Goal: Task Accomplishment & Management: Manage account settings

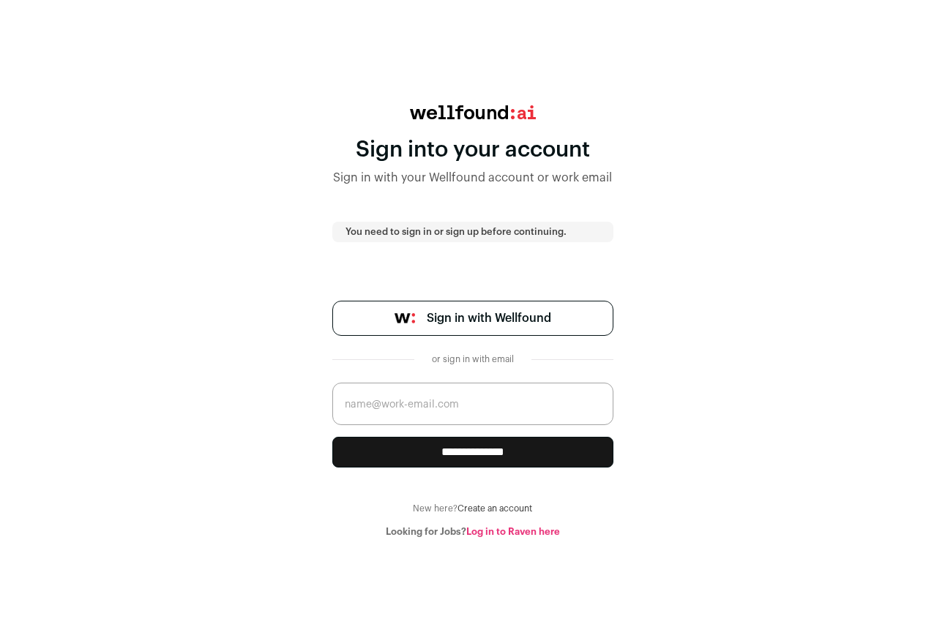
click at [519, 323] on span "Sign in with Wellfound" at bounding box center [489, 319] width 124 height 18
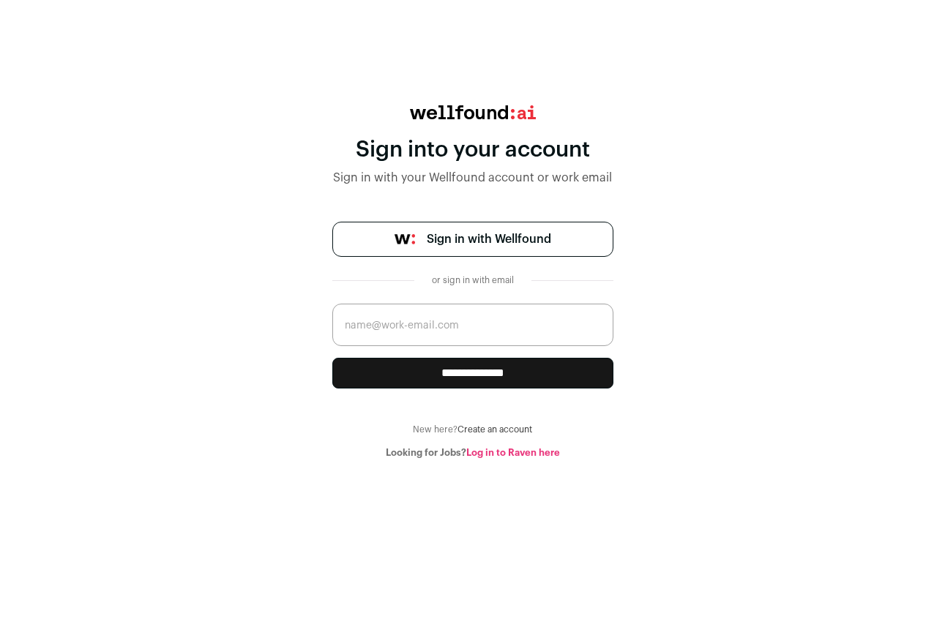
click at [474, 327] on input "email" at bounding box center [472, 325] width 281 height 42
type input "m@quillmeetings.com"
click at [332, 358] on input "**********" at bounding box center [472, 373] width 281 height 31
click at [491, 337] on input "email" at bounding box center [472, 325] width 281 height 42
click at [666, 329] on div "**********" at bounding box center [472, 282] width 945 height 354
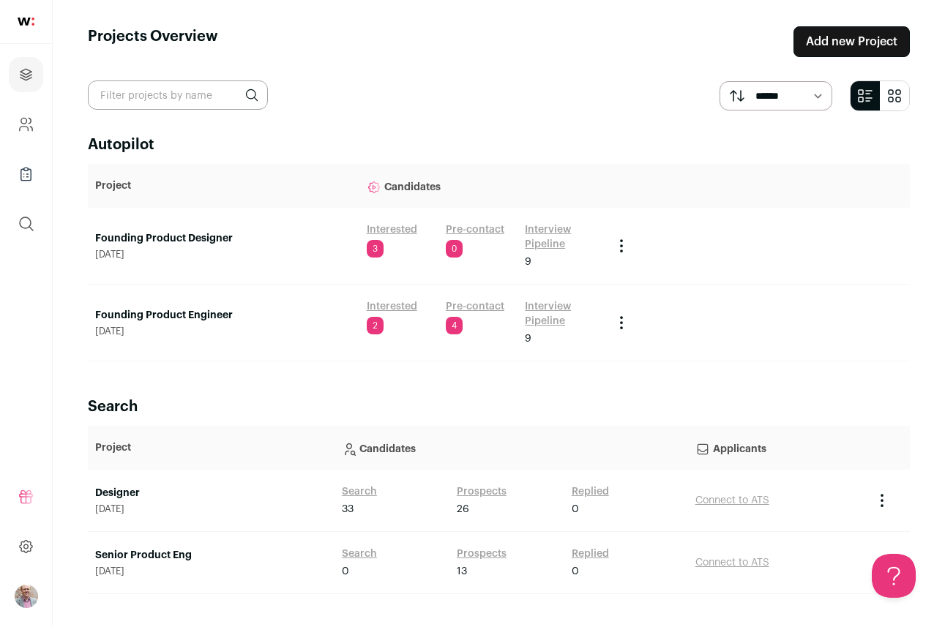
click at [167, 311] on link "Founding Product Engineer" at bounding box center [223, 315] width 257 height 15
click at [165, 233] on link "Founding Product Designer" at bounding box center [223, 238] width 257 height 15
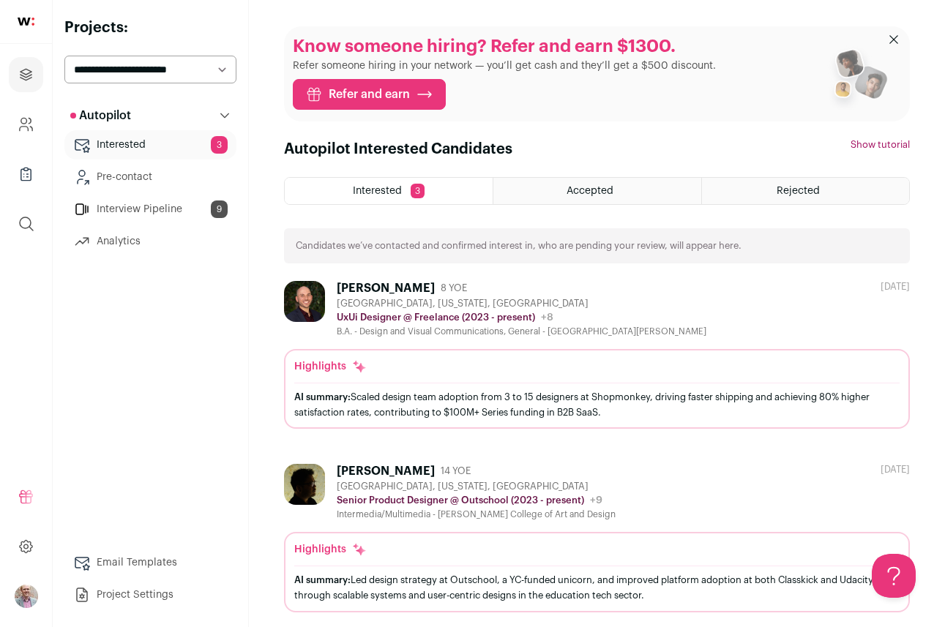
click at [147, 210] on link "Interview Pipeline 9" at bounding box center [150, 209] width 172 height 29
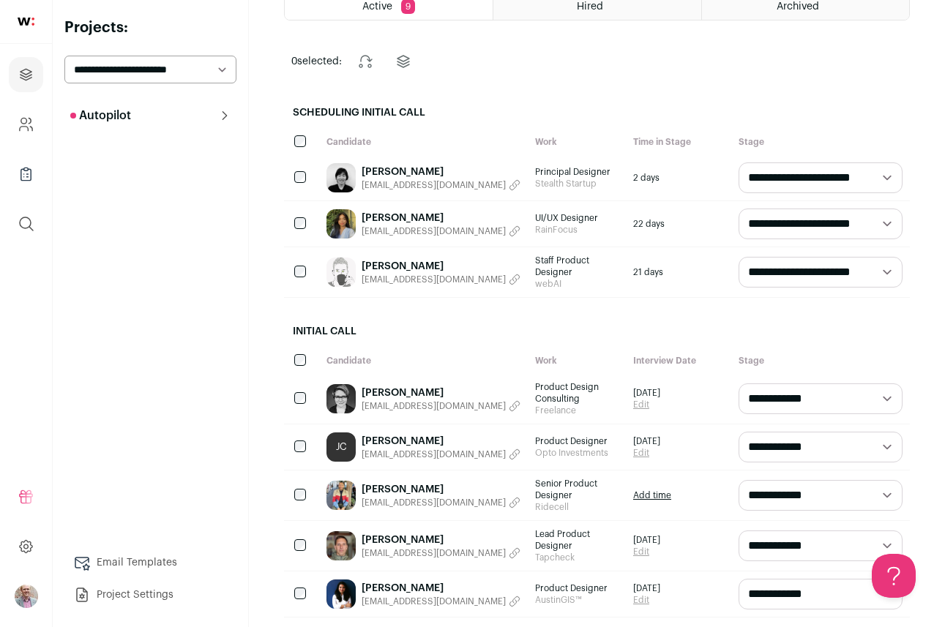
scroll to position [168, 0]
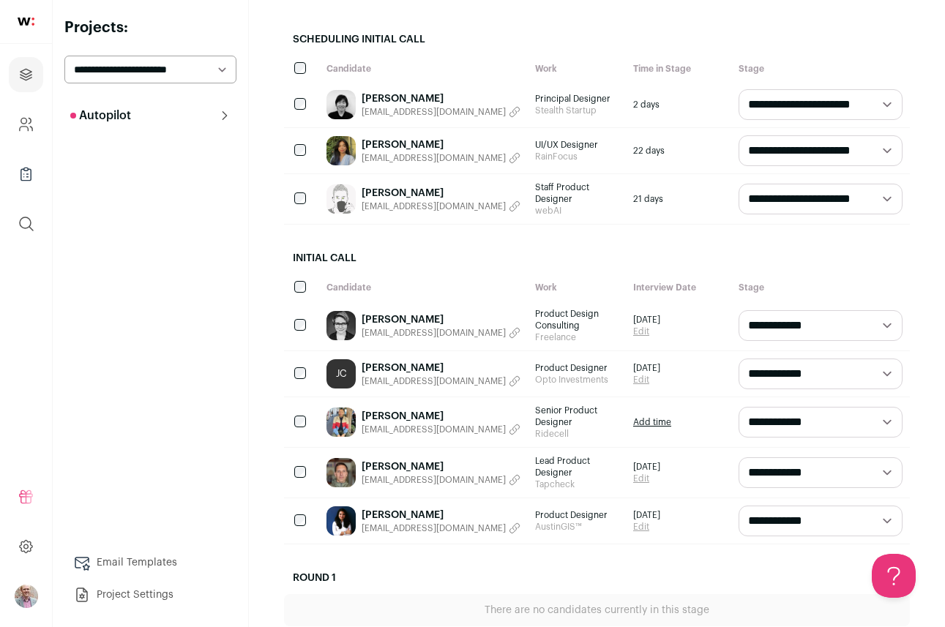
click at [415, 460] on link "Trevor Schulte" at bounding box center [441, 467] width 159 height 15
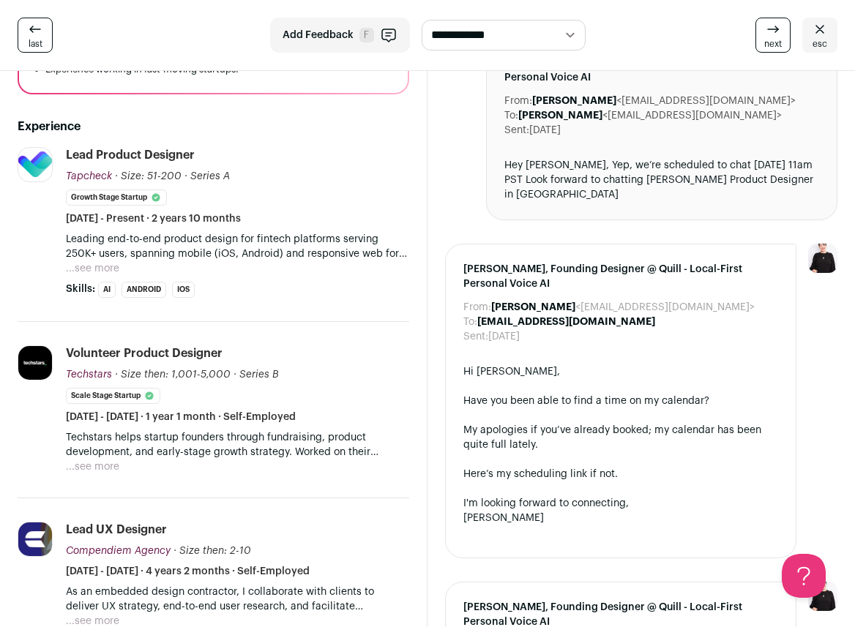
scroll to position [393, 0]
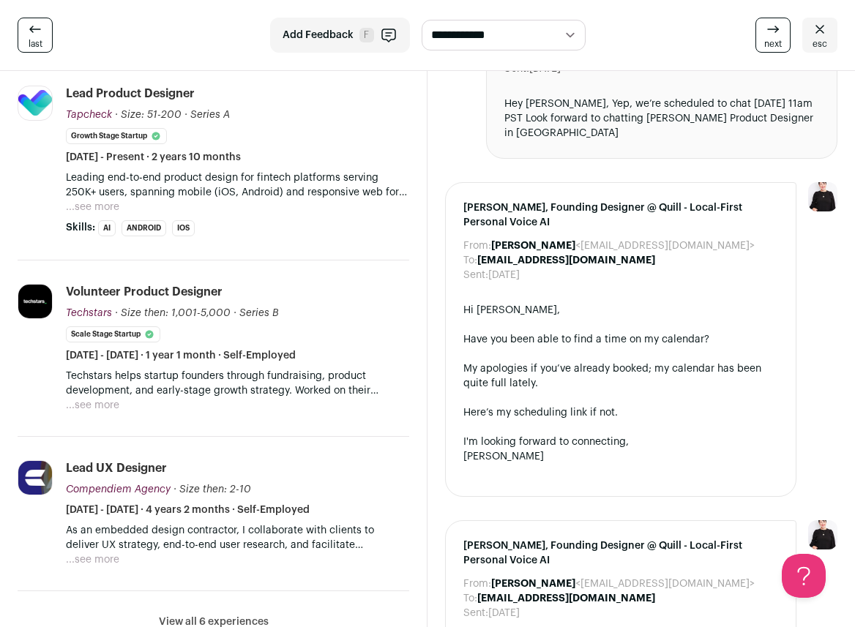
click at [112, 200] on button "...see more" at bounding box center [92, 207] width 53 height 15
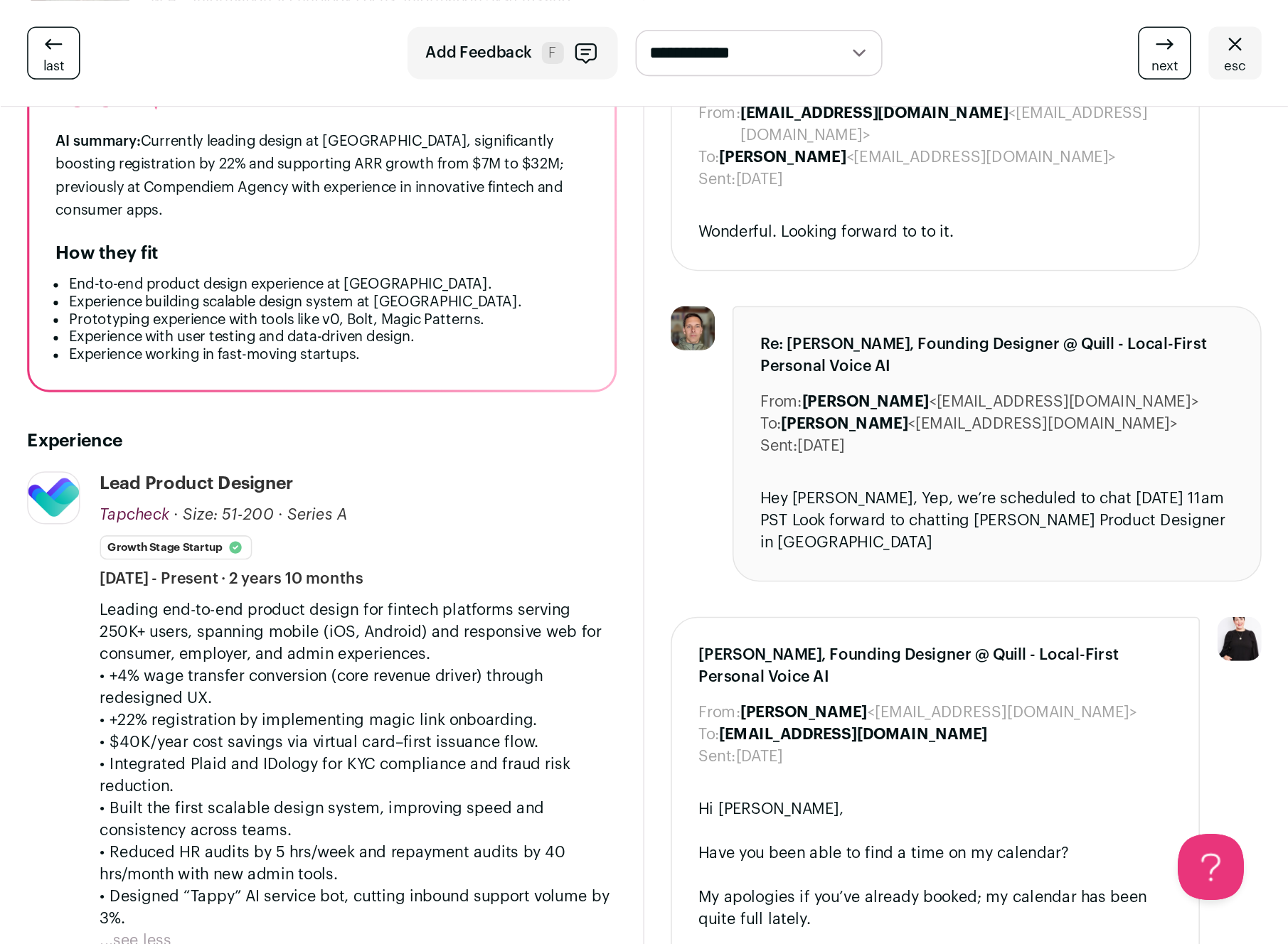
scroll to position [0, 0]
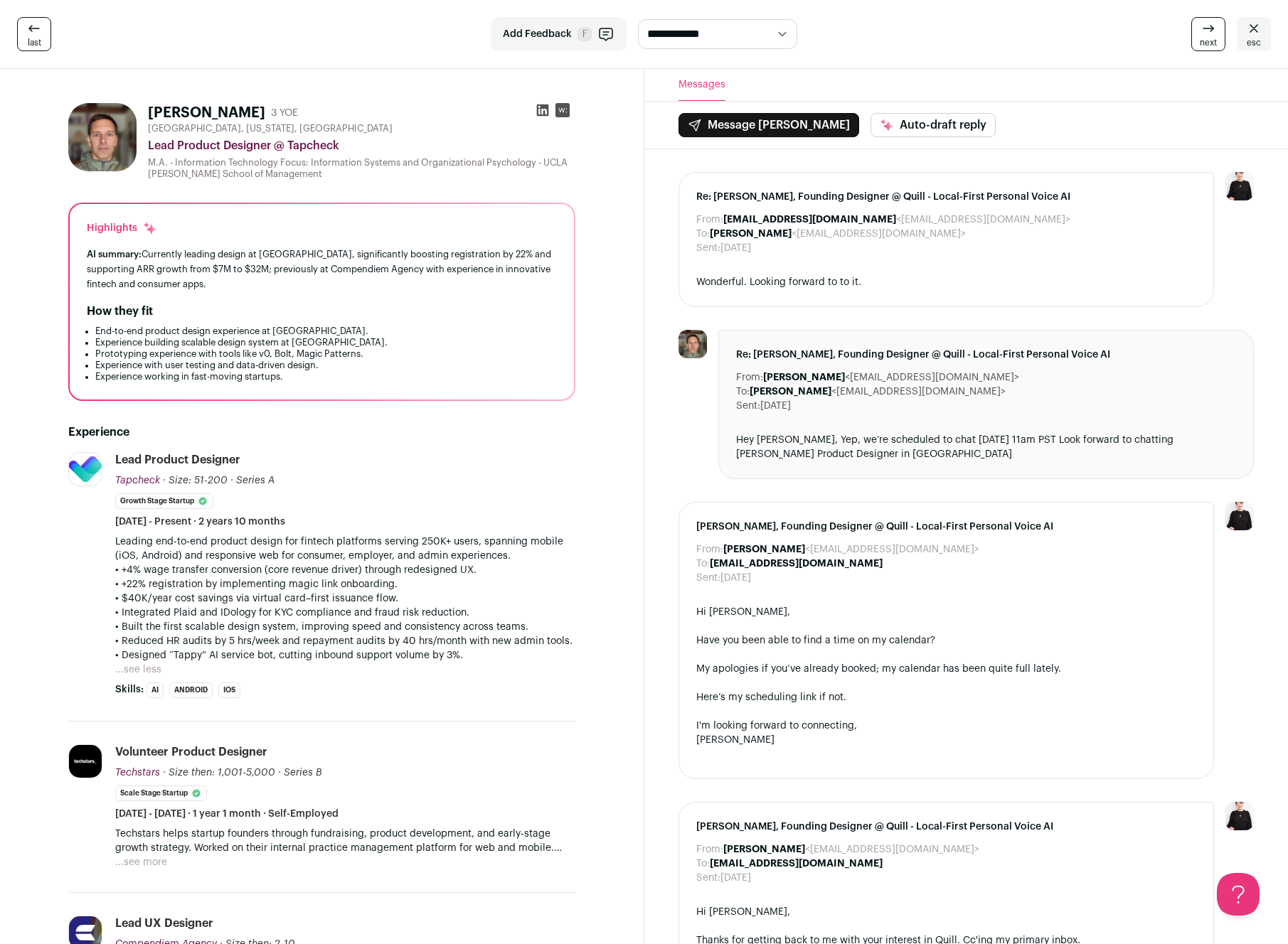
click at [918, 33] on icon at bounding box center [1254, 29] width 17 height 17
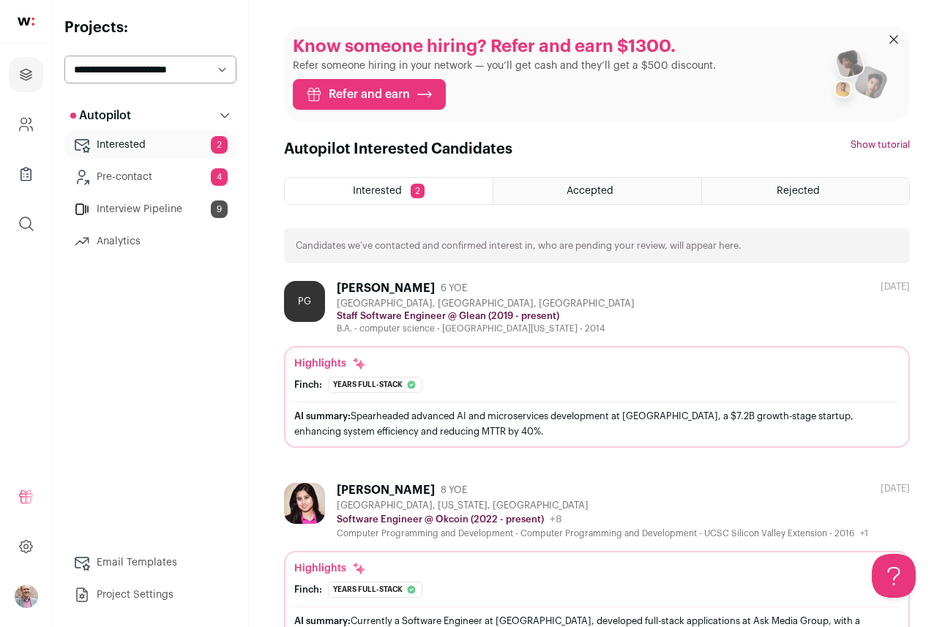
click at [145, 210] on link "Interview Pipeline 9" at bounding box center [150, 209] width 172 height 29
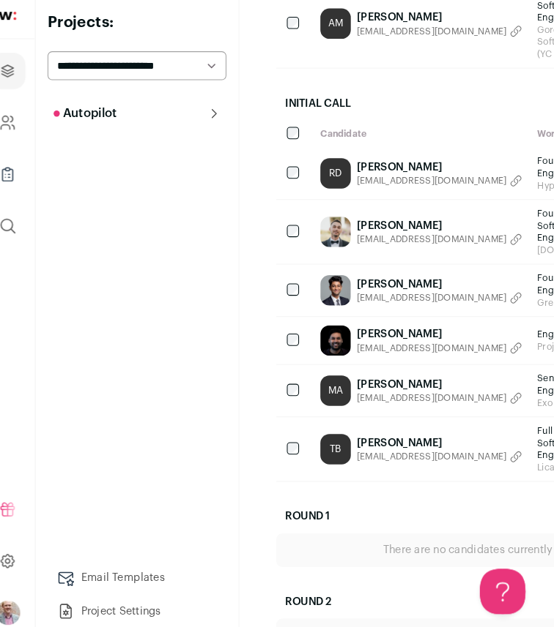
scroll to position [372, 0]
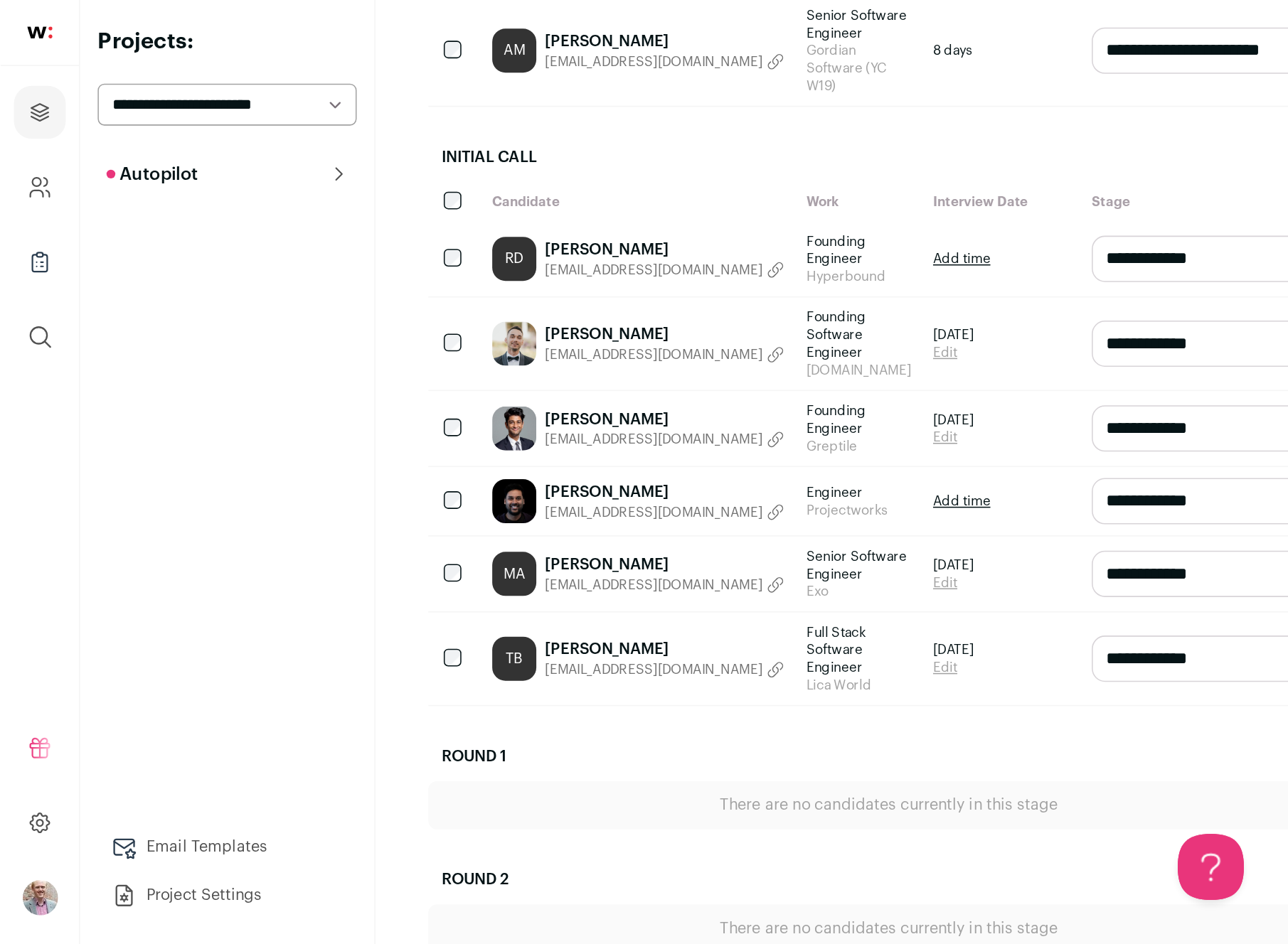
scroll to position [120, 0]
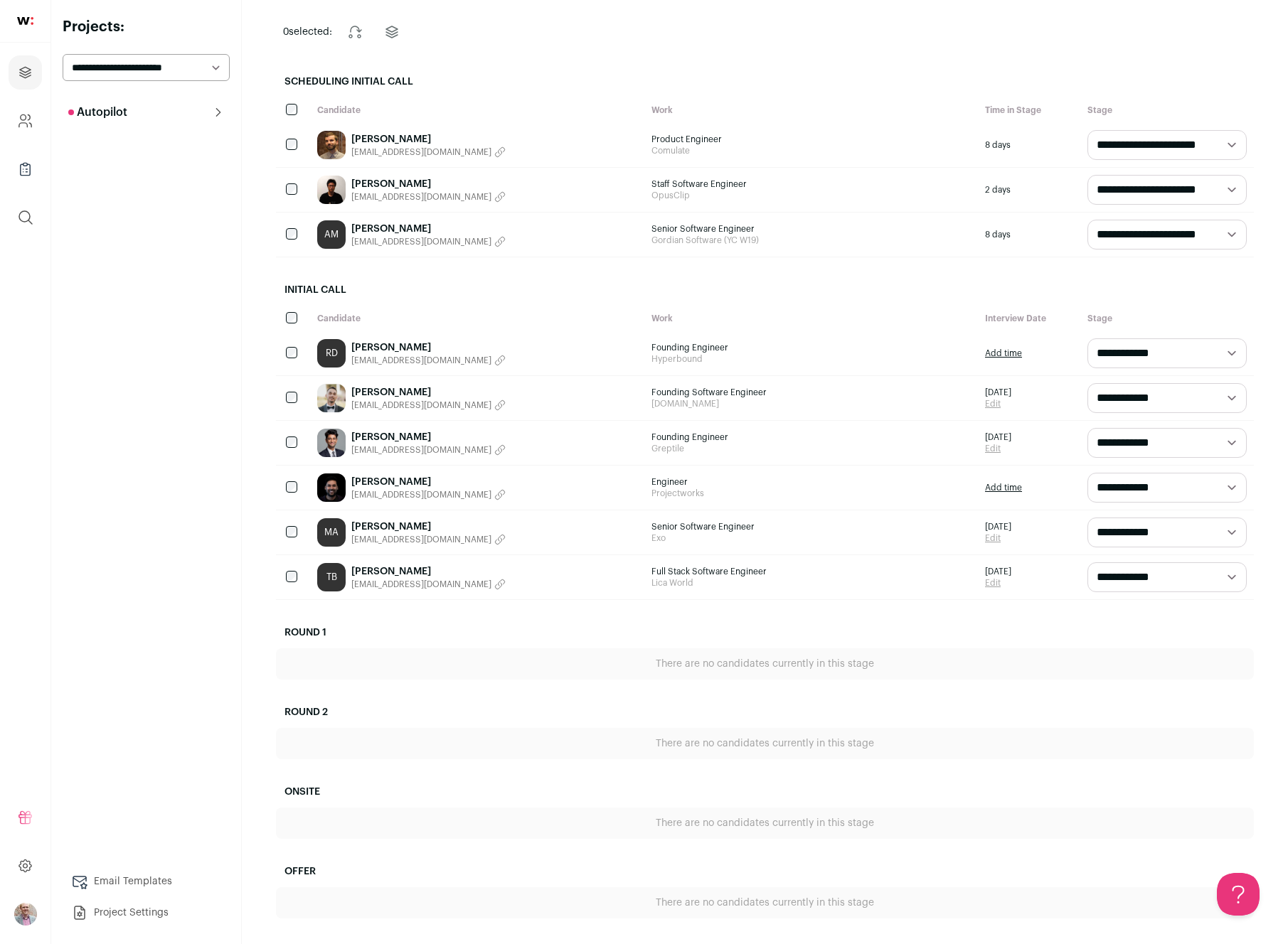
click at [380, 142] on link "[PERSON_NAME]" at bounding box center [428, 139] width 154 height 15
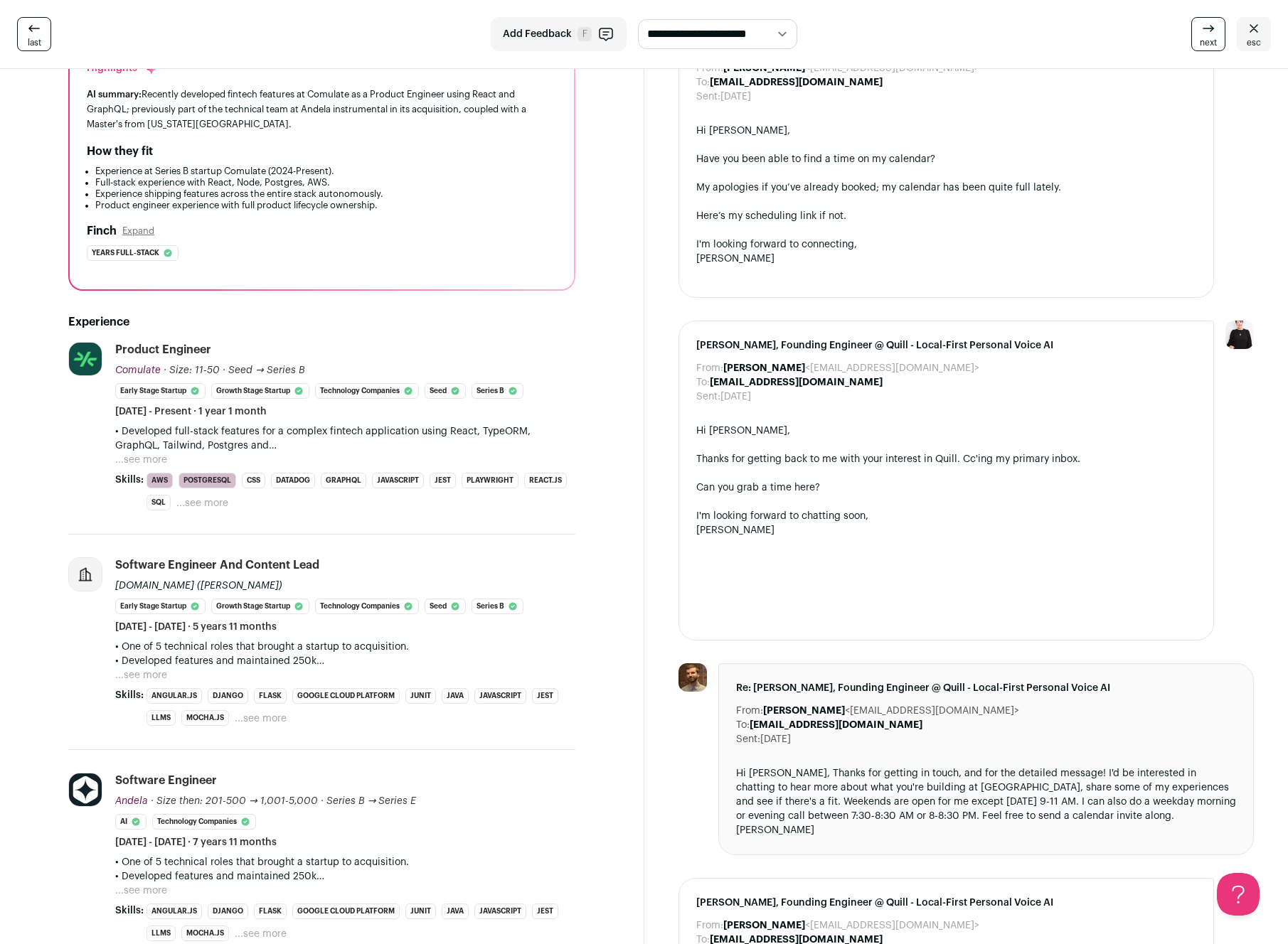
scroll to position [150, 0]
click at [161, 460] on button "...see more" at bounding box center [141, 461] width 51 height 15
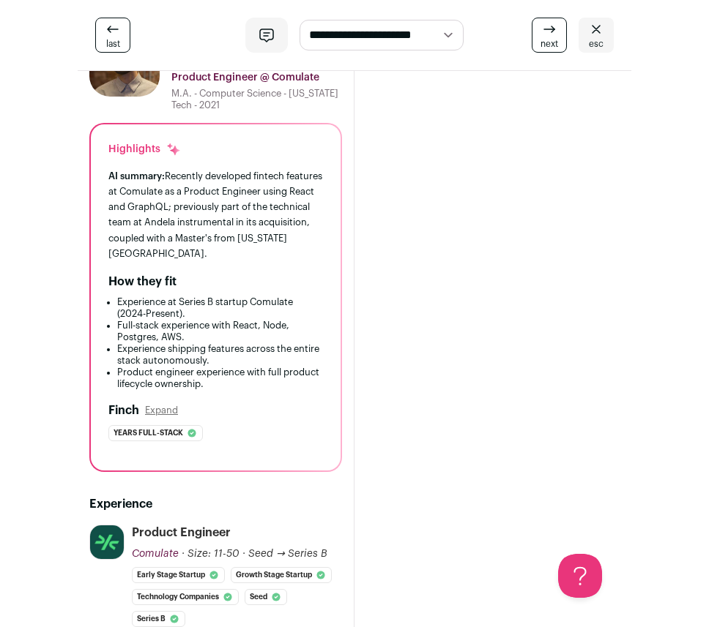
scroll to position [63, 0]
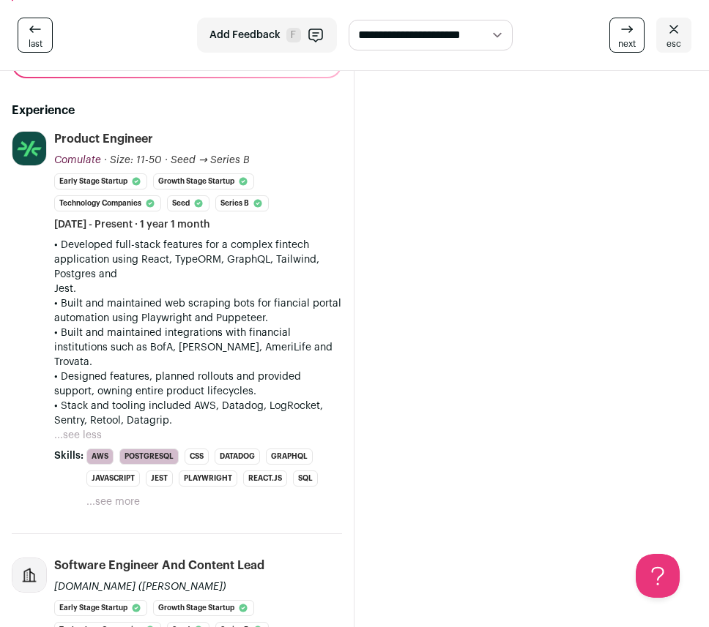
scroll to position [396, 0]
